Goal: Find contact information: Find contact information

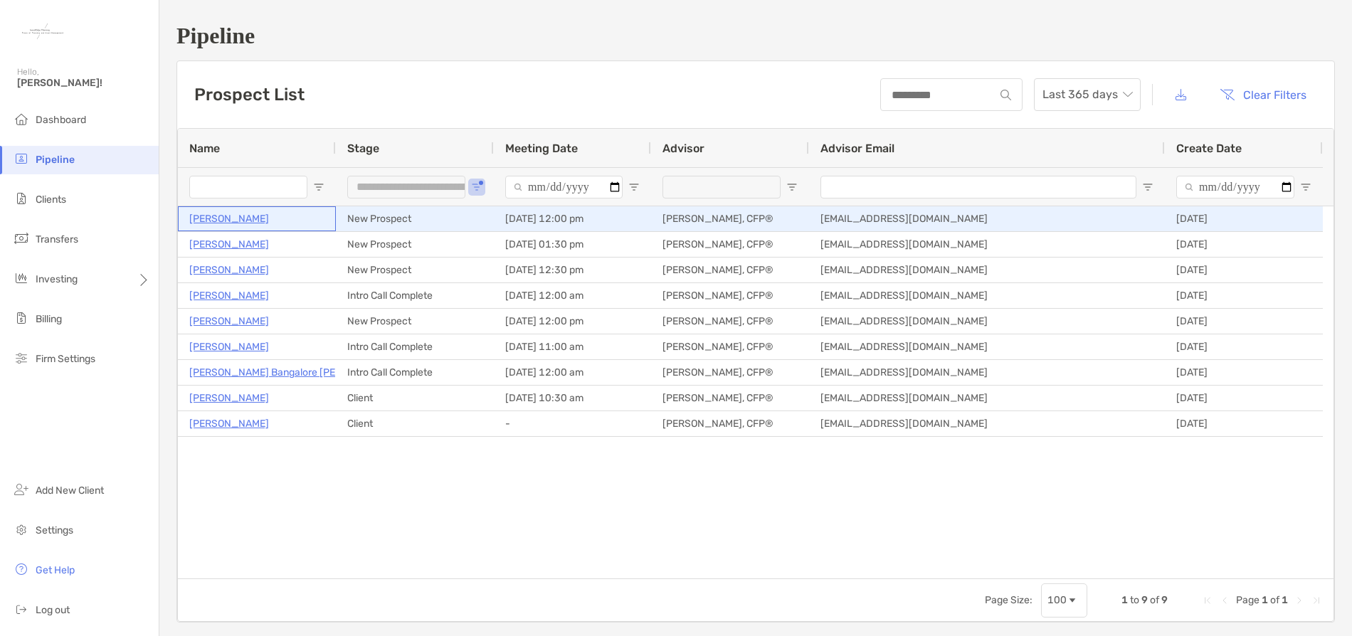
click at [221, 218] on p "Jennifer Lopez" at bounding box center [229, 219] width 80 height 18
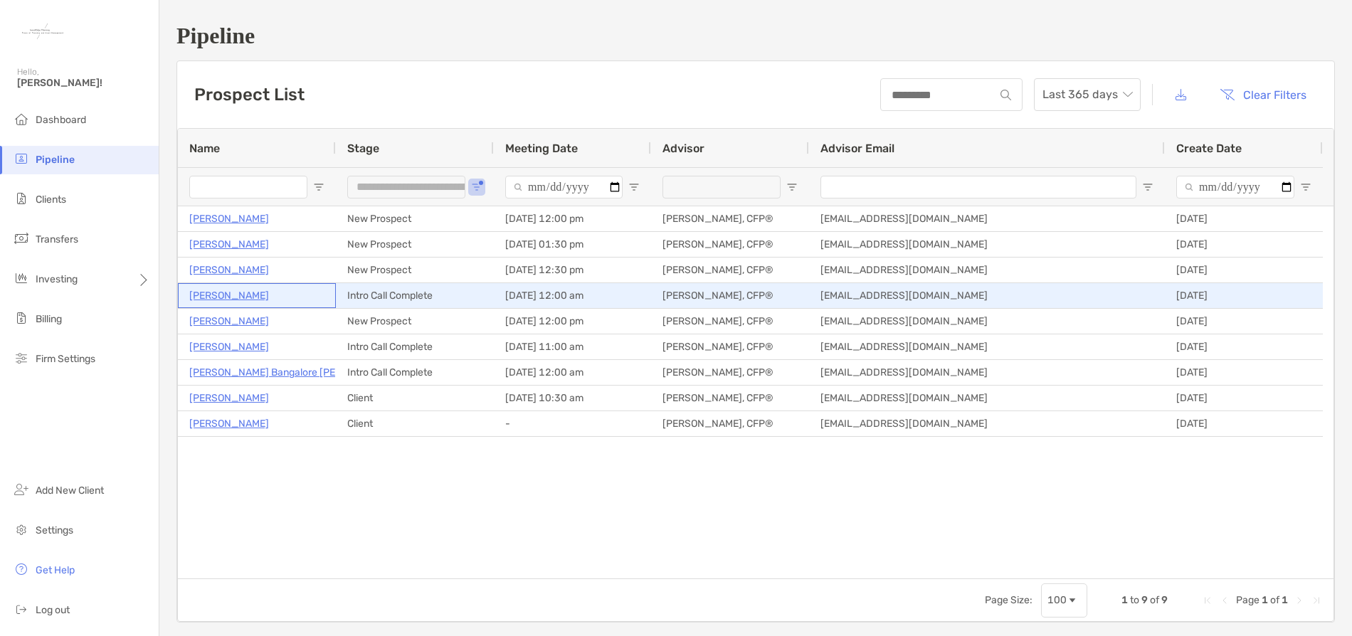
click at [219, 295] on p "[PERSON_NAME]" at bounding box center [229, 296] width 80 height 18
click at [237, 295] on p "[PERSON_NAME]" at bounding box center [229, 296] width 80 height 18
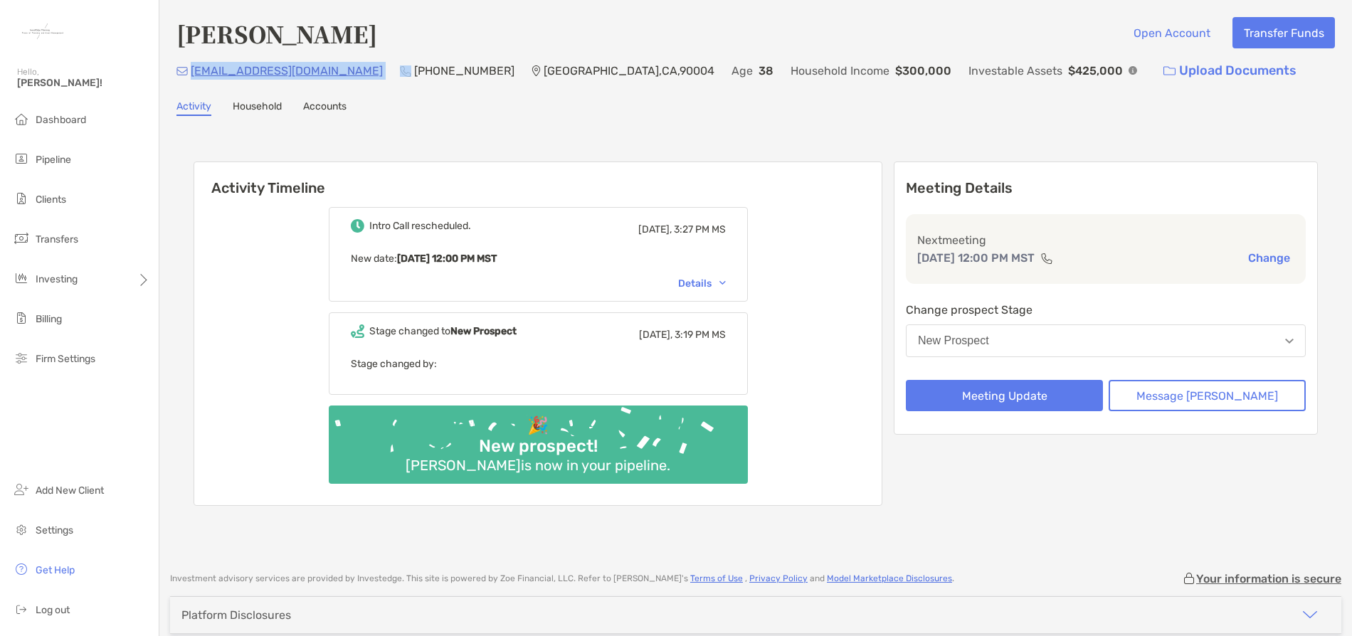
drag, startPoint x: 343, startPoint y: 75, endPoint x: 191, endPoint y: 73, distance: 152.3
click at [191, 73] on div "jenniferplopez@gmail.com (231) 675-7063 Los Angeles , CA , 90004 Age 38 Househo…" at bounding box center [755, 71] width 1158 height 31
copy p "jenniferplopez@gmail.com"
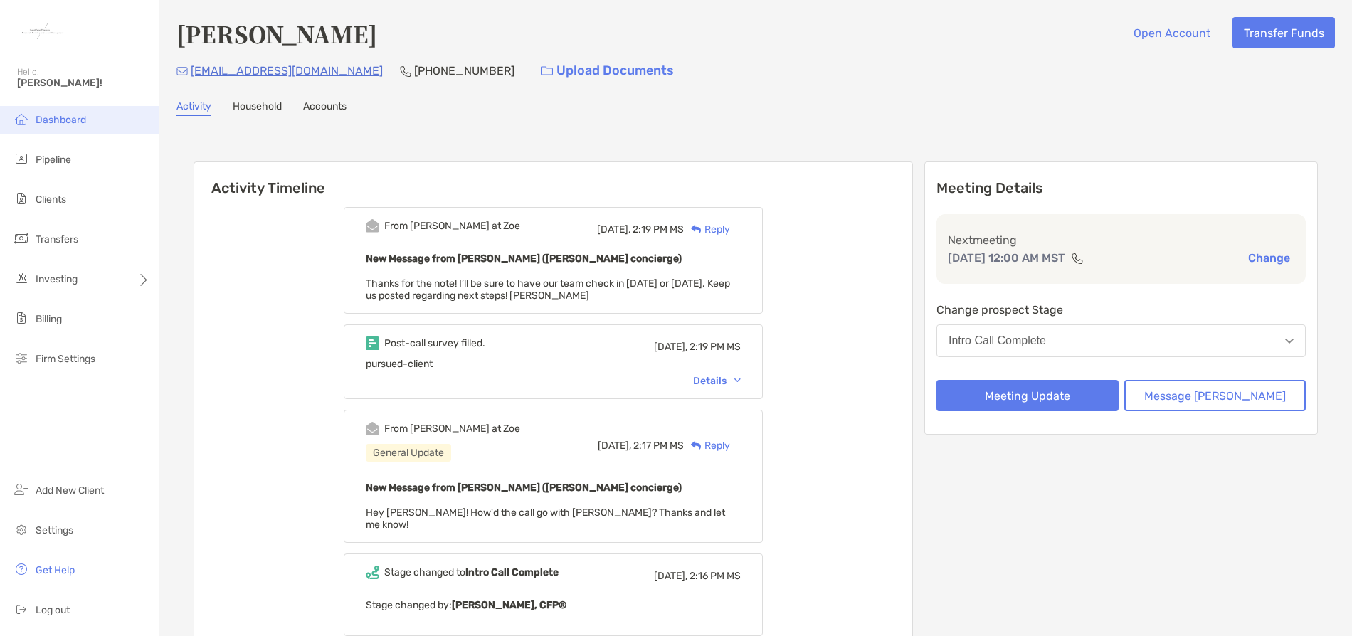
click at [36, 112] on li "Dashboard" at bounding box center [79, 120] width 159 height 28
